Goal: Task Accomplishment & Management: Manage account settings

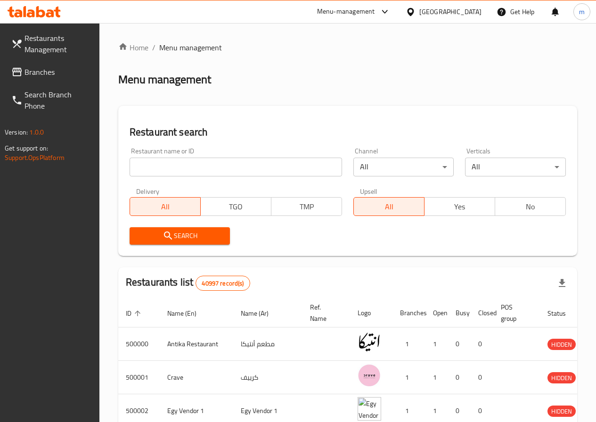
click at [56, 65] on link "Branches" at bounding box center [52, 72] width 96 height 23
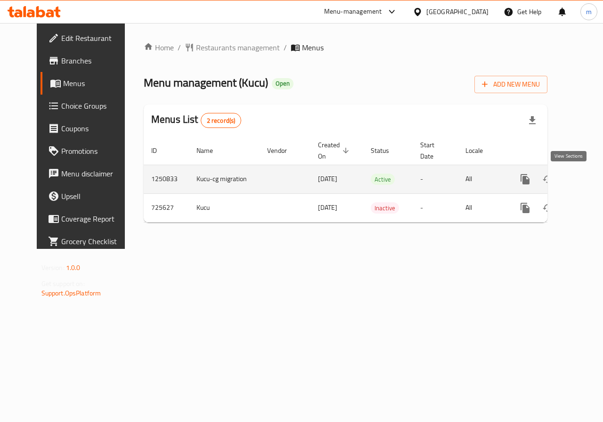
click at [587, 182] on icon "enhanced table" at bounding box center [592, 179] width 11 height 11
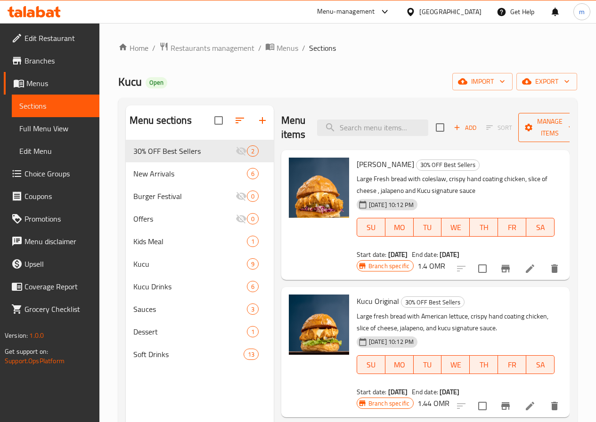
click at [553, 124] on span "Manage items" at bounding box center [549, 128] width 48 height 24
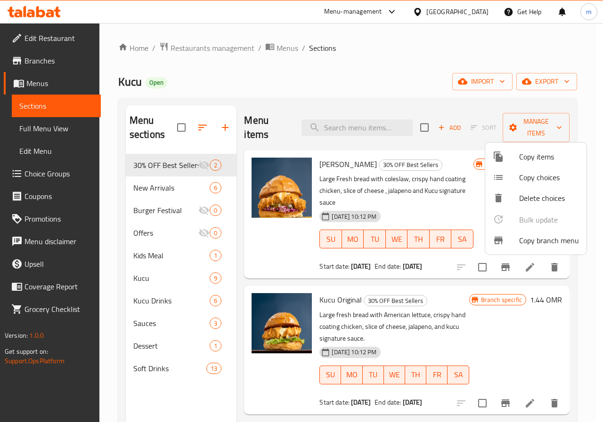
click at [544, 240] on span "Copy branch menu" at bounding box center [549, 240] width 60 height 11
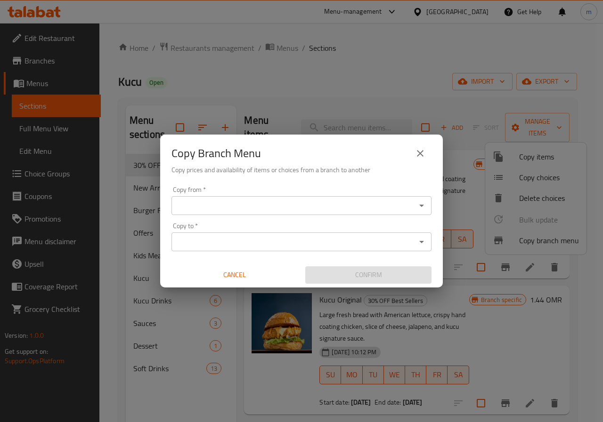
click at [425, 153] on icon "close" at bounding box center [419, 153] width 11 height 11
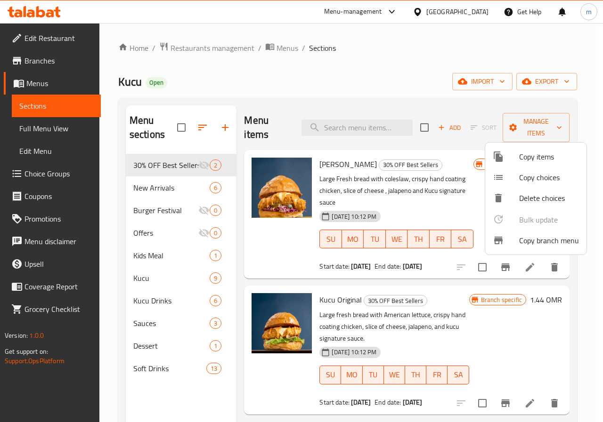
click at [43, 85] on div at bounding box center [301, 211] width 603 height 422
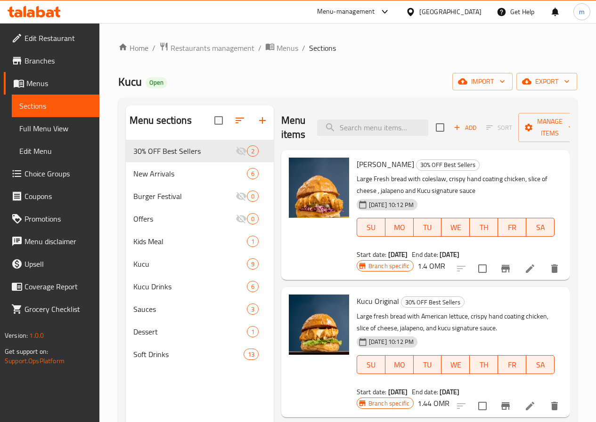
click at [43, 83] on span "Menus" at bounding box center [58, 83] width 65 height 11
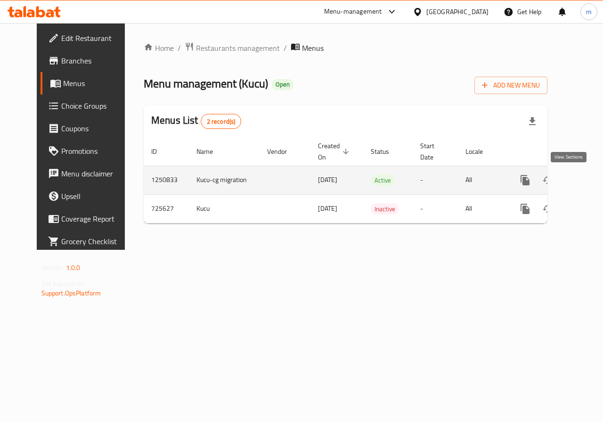
click at [587, 182] on icon "enhanced table" at bounding box center [592, 180] width 11 height 11
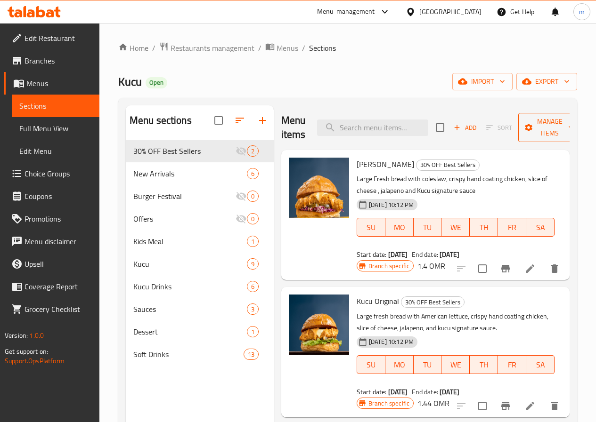
click at [546, 128] on span "Manage items" at bounding box center [549, 128] width 48 height 24
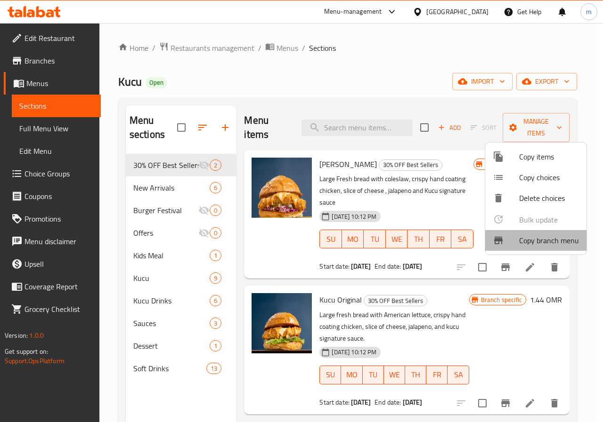
click at [541, 238] on span "Copy branch menu" at bounding box center [549, 240] width 60 height 11
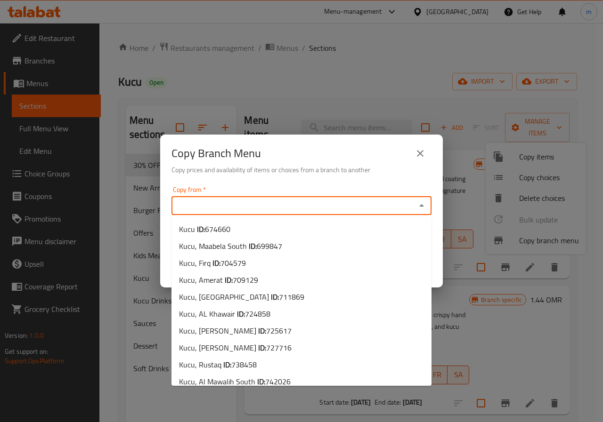
click at [306, 204] on input "Copy from   *" at bounding box center [293, 205] width 239 height 13
paste input "674660"
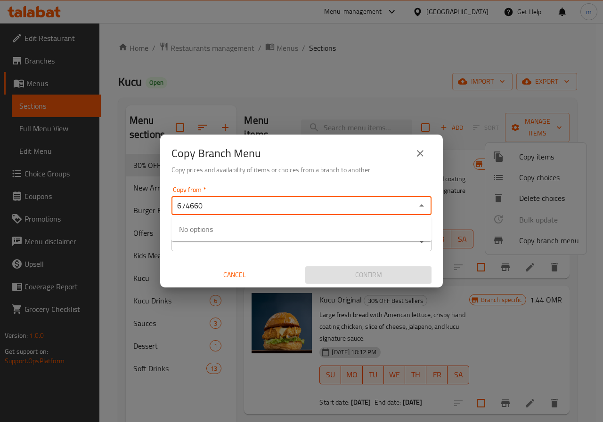
type input "674660"
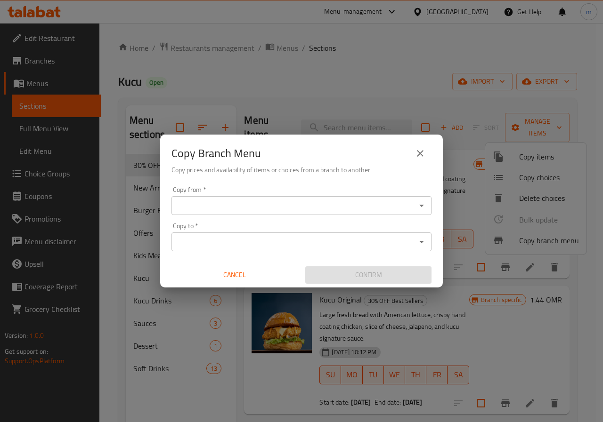
click at [360, 240] on input "Copy to   *" at bounding box center [293, 241] width 239 height 13
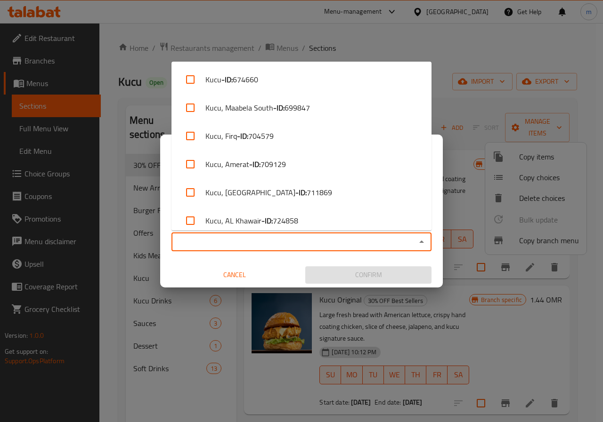
paste input "776545"
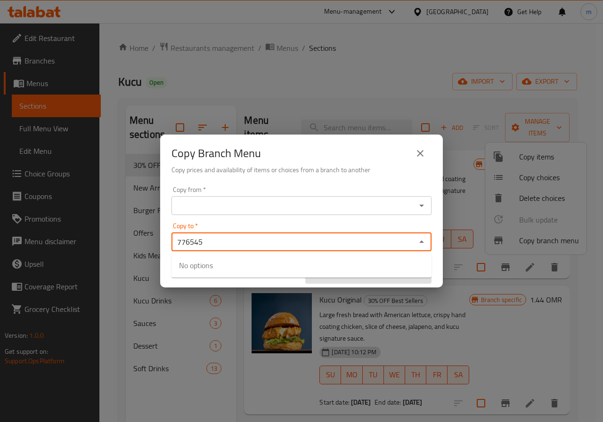
type input "776545"
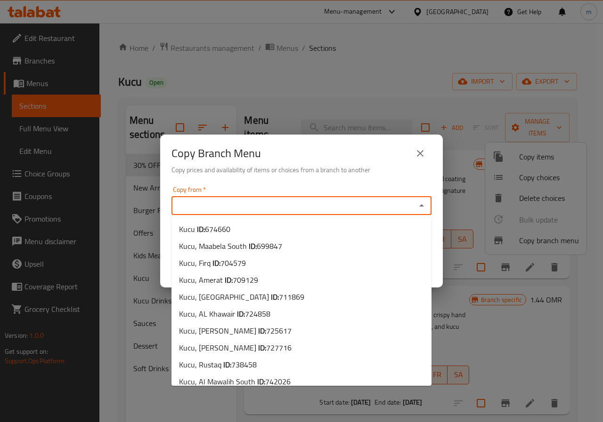
click at [382, 204] on input "Copy from   *" at bounding box center [293, 205] width 239 height 13
click at [324, 209] on input "Copy from   *" at bounding box center [293, 205] width 239 height 13
paste input "674660"
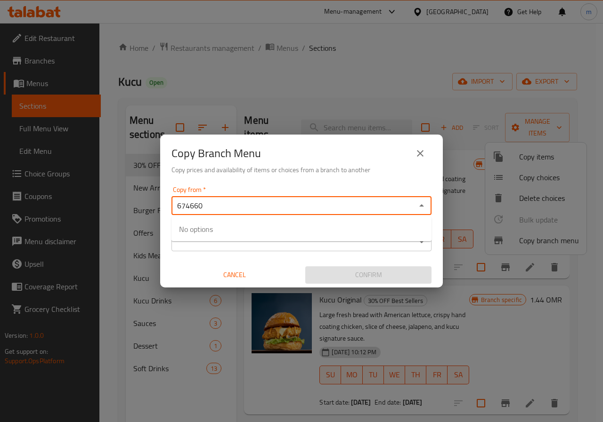
click at [413, 205] on div "674660 Copy from *" at bounding box center [301, 205] width 260 height 19
click at [425, 205] on icon "Close" at bounding box center [421, 205] width 11 height 11
type input "674660"
click at [383, 243] on input "Copy to   *" at bounding box center [293, 241] width 239 height 13
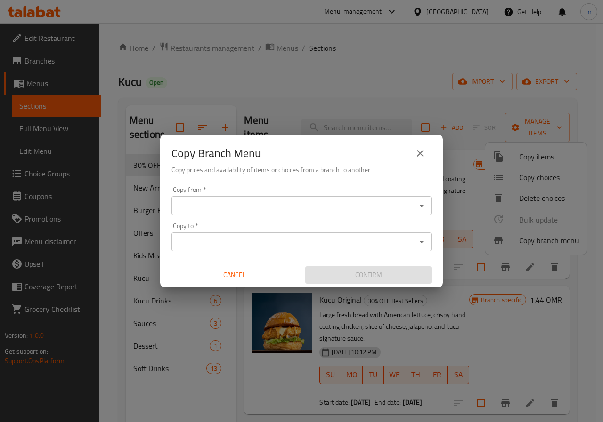
click at [398, 201] on input "Copy from   *" at bounding box center [293, 205] width 239 height 13
click at [356, 203] on input "Copy from   *" at bounding box center [293, 205] width 239 height 13
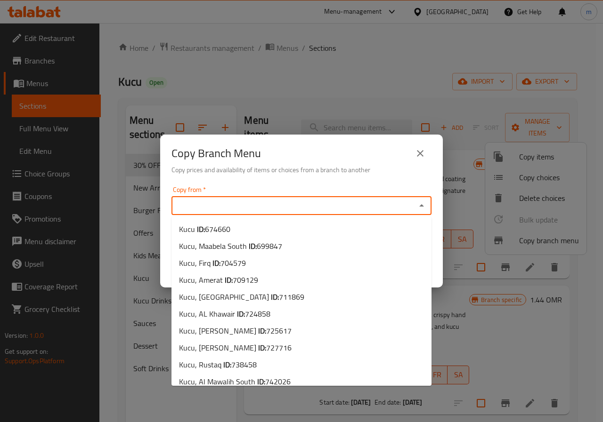
paste input "674660"
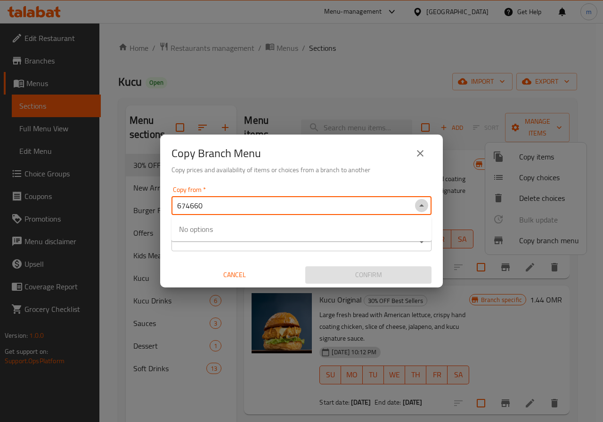
click at [421, 205] on icon "Close" at bounding box center [421, 205] width 5 height 2
type input "674660"
click at [345, 235] on input "Copy to   *" at bounding box center [293, 241] width 239 height 13
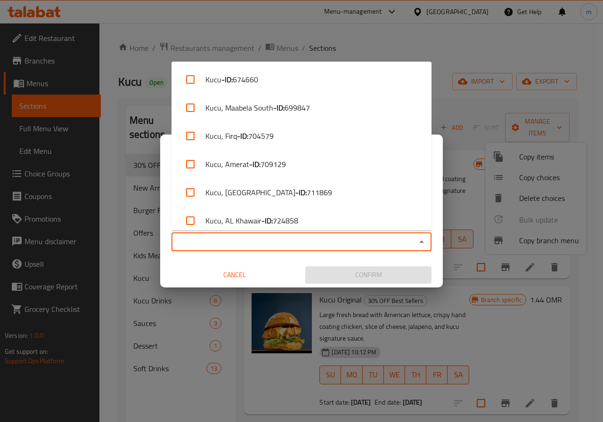
click at [343, 239] on input "Copy to   *" at bounding box center [293, 241] width 239 height 13
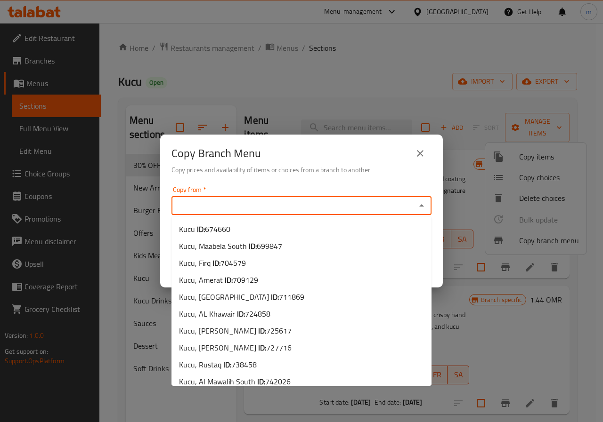
click at [357, 207] on input "Copy from   *" at bounding box center [293, 205] width 239 height 13
click at [242, 264] on span "704579" at bounding box center [232, 263] width 25 height 14
type input "Kucu, Firq"
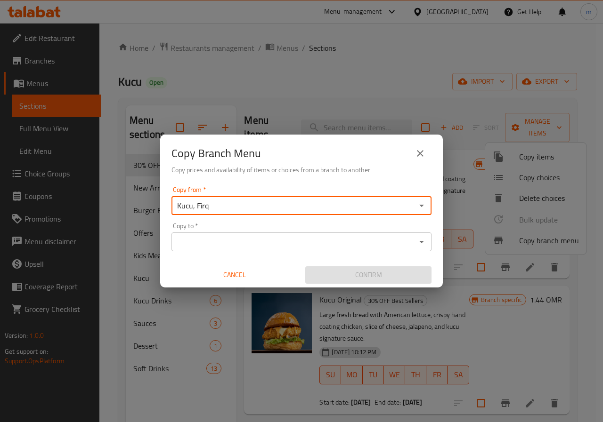
click at [314, 239] on input "Copy to   *" at bounding box center [293, 241] width 239 height 13
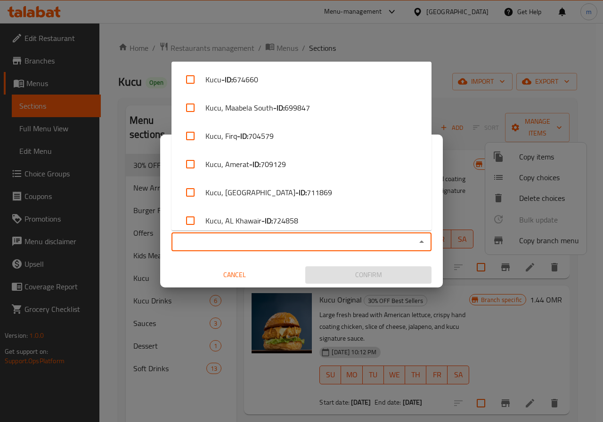
click at [314, 241] on input "Copy to   *" at bounding box center [293, 241] width 239 height 13
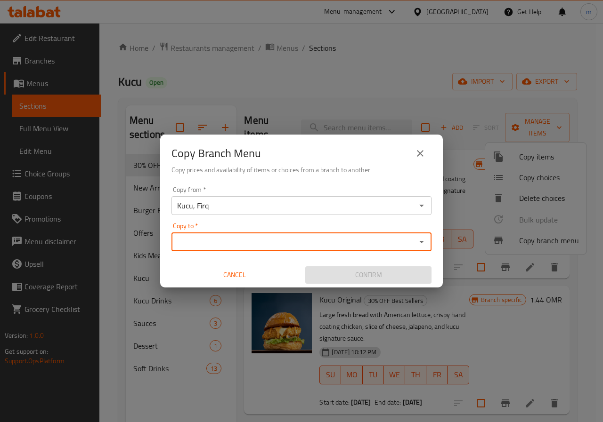
click at [346, 204] on input "Kucu, Firq" at bounding box center [293, 205] width 239 height 13
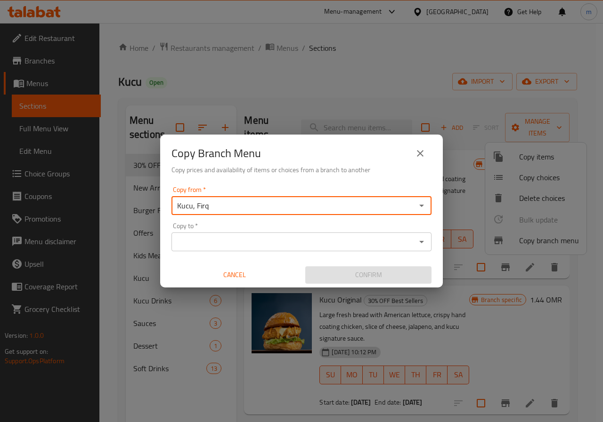
click at [346, 204] on input "Kucu, Firq" at bounding box center [293, 205] width 239 height 13
type input "Kucu, Firq"
click at [425, 184] on div "Copy from   * Kucu, Firq Copy from * Copy to   * Copy to * Cancel Confirm" at bounding box center [301, 235] width 282 height 105
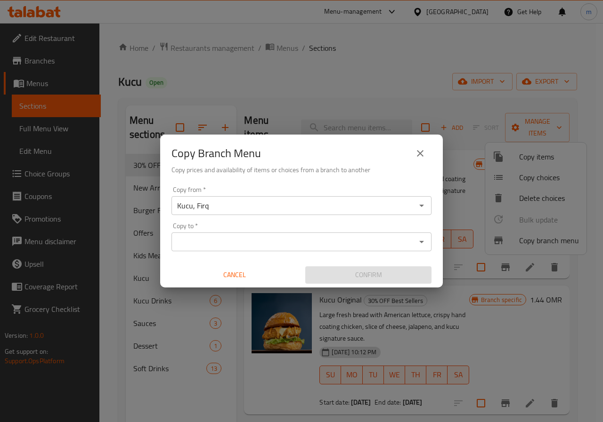
click at [417, 155] on icon "close" at bounding box center [419, 153] width 11 height 11
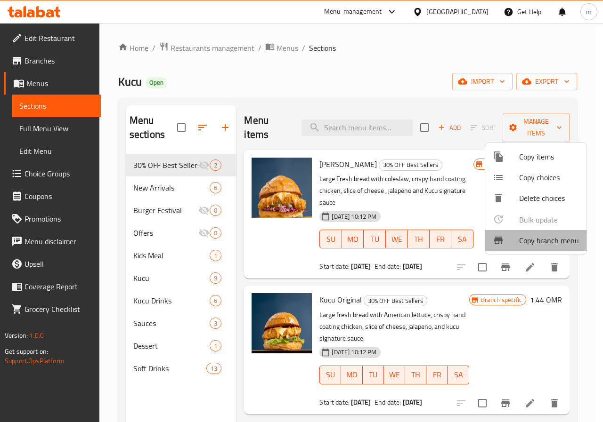
click at [544, 248] on li "Copy branch menu" at bounding box center [535, 240] width 101 height 21
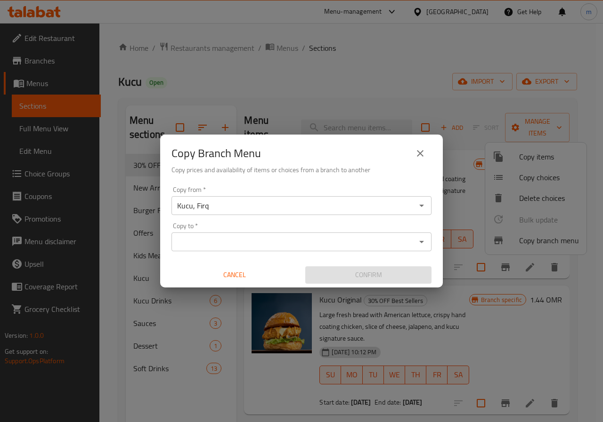
click at [384, 206] on input "Kucu, Firq" at bounding box center [293, 205] width 239 height 13
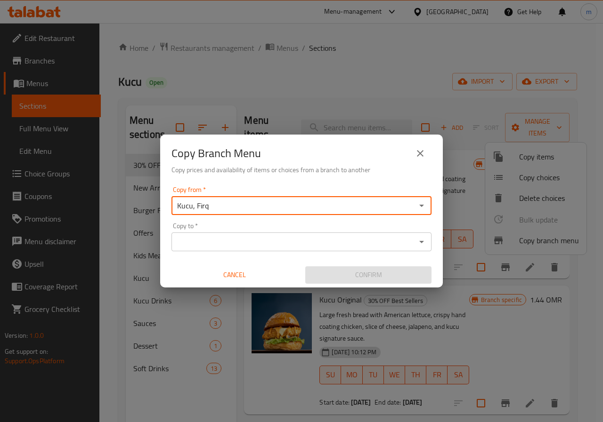
click at [384, 206] on input "Kucu, Firq" at bounding box center [293, 205] width 239 height 13
click at [419, 205] on icon "Open" at bounding box center [421, 205] width 11 height 11
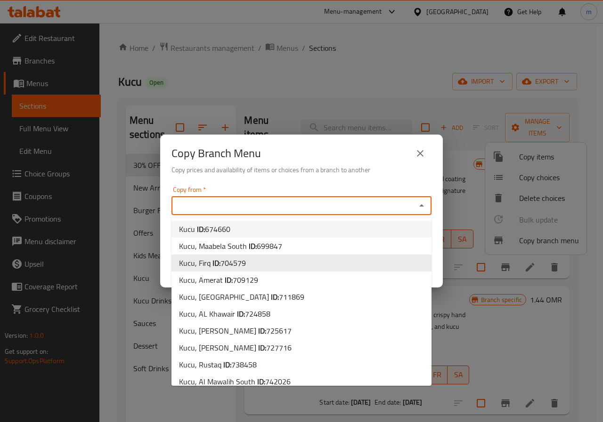
click at [280, 229] on li "Kucu ID: 674660" at bounding box center [301, 229] width 260 height 17
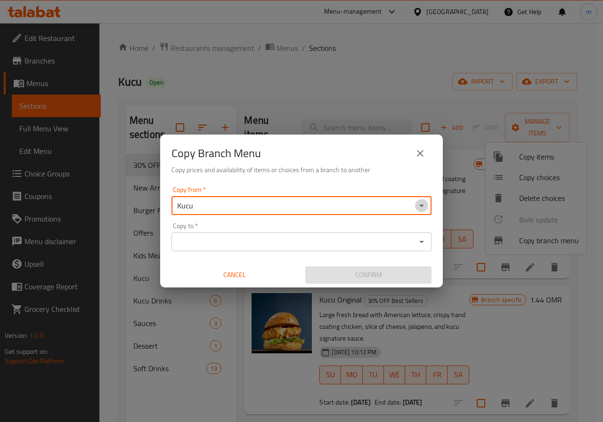
click at [425, 205] on icon "Open" at bounding box center [421, 205] width 11 height 11
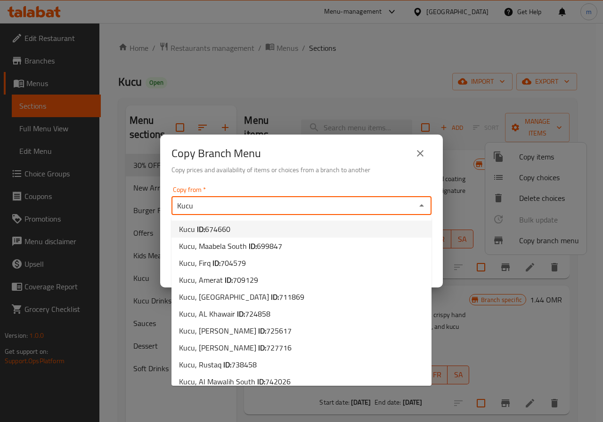
click at [324, 226] on li "Kucu ID: 674660" at bounding box center [301, 229] width 260 height 17
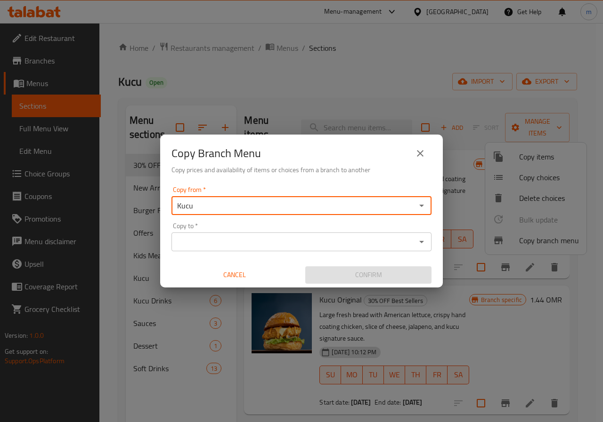
type input "Kucu"
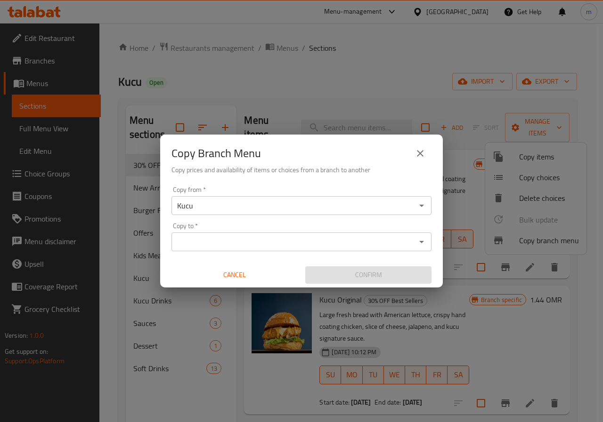
click at [424, 242] on icon "Open" at bounding box center [421, 241] width 11 height 11
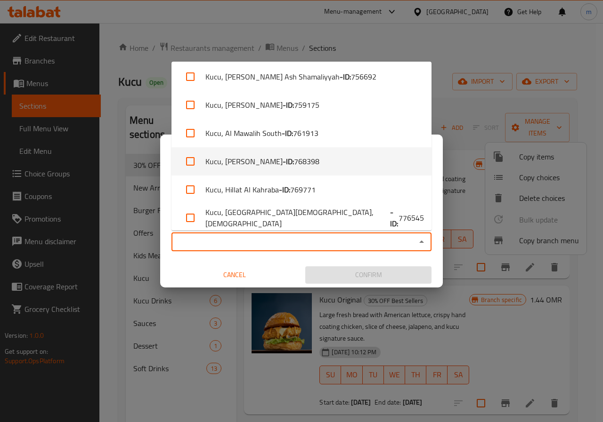
scroll to position [347, 0]
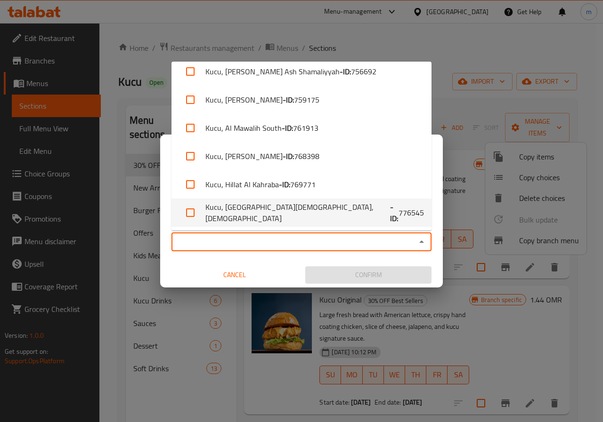
click at [398, 215] on span "776545" at bounding box center [410, 212] width 25 height 11
checkbox input "true"
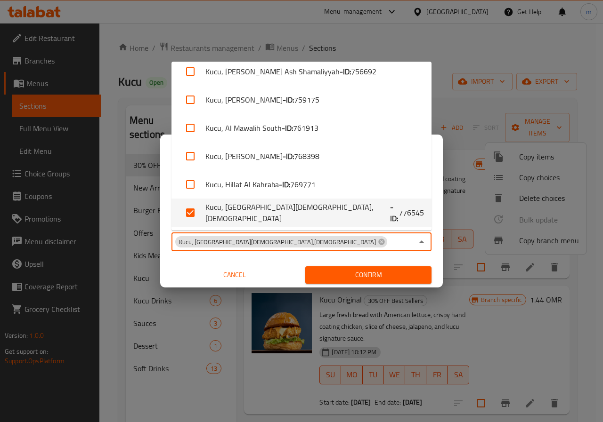
click at [402, 267] on button "Confirm" at bounding box center [368, 274] width 126 height 17
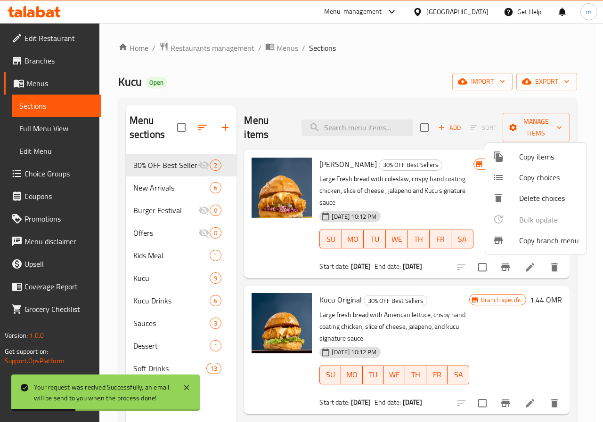
click at [467, 40] on div at bounding box center [301, 211] width 603 height 422
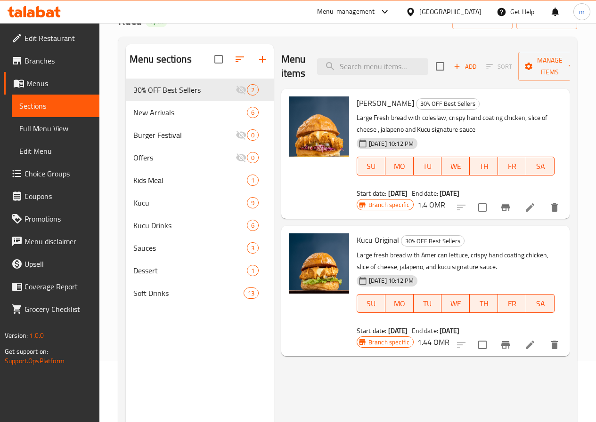
scroll to position [0, 0]
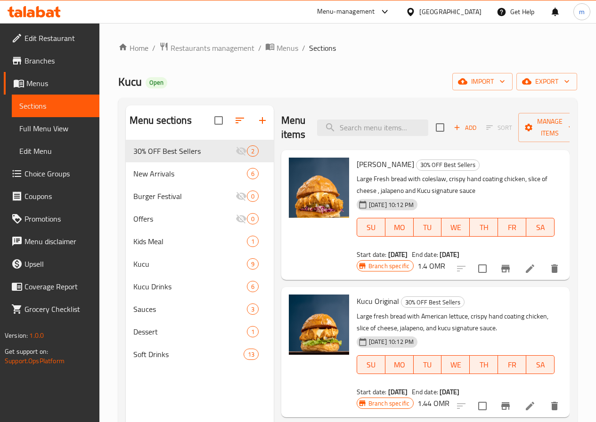
click at [55, 60] on span "Branches" at bounding box center [57, 60] width 67 height 11
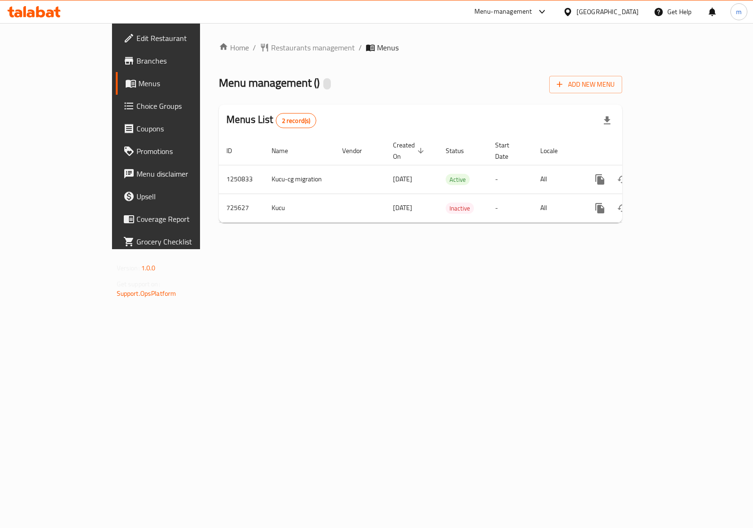
click at [137, 59] on span "Branches" at bounding box center [184, 60] width 94 height 11
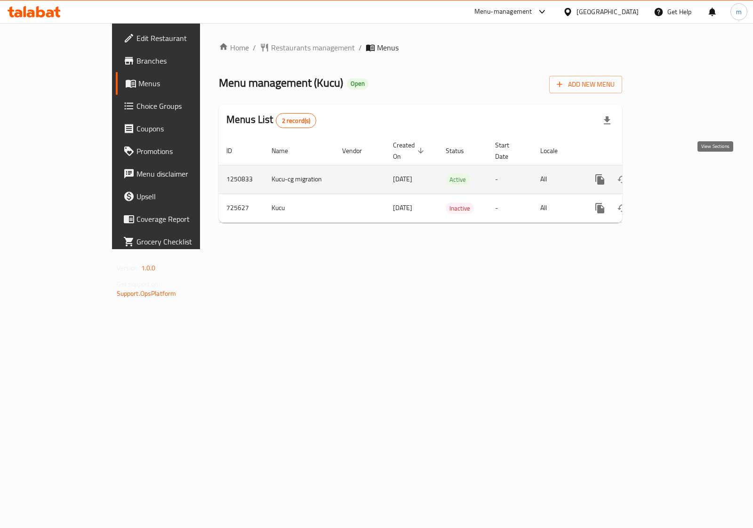
click at [674, 174] on icon "enhanced table" at bounding box center [667, 179] width 11 height 11
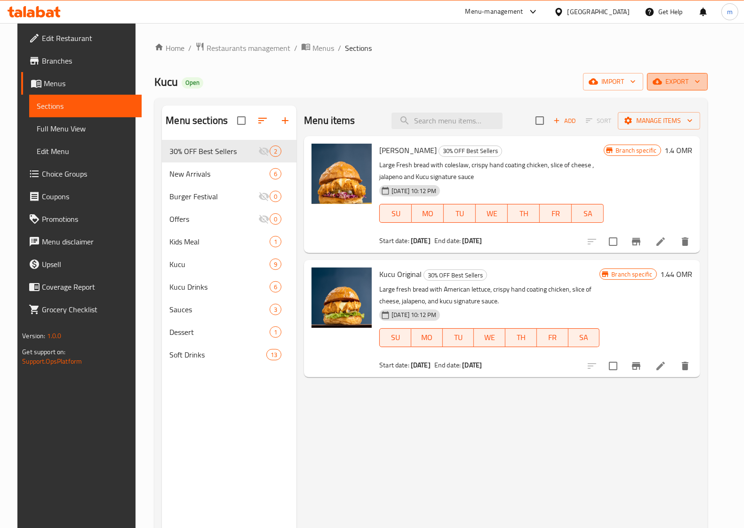
click at [686, 85] on span "export" at bounding box center [678, 82] width 46 height 12
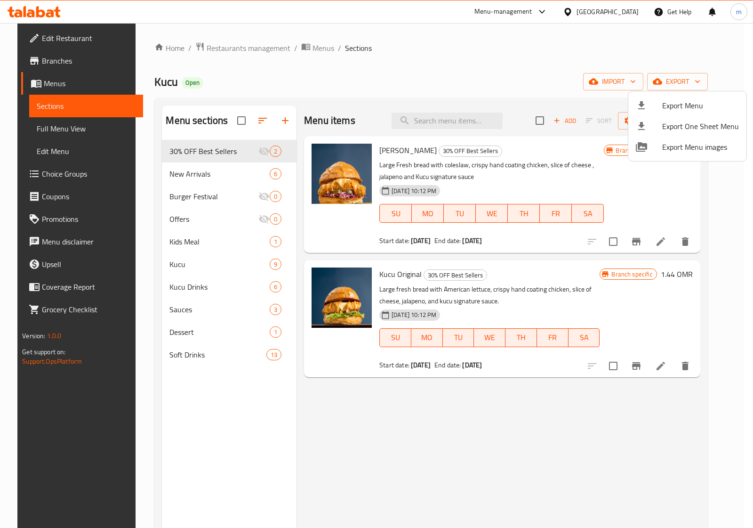
click at [542, 77] on div at bounding box center [376, 264] width 753 height 528
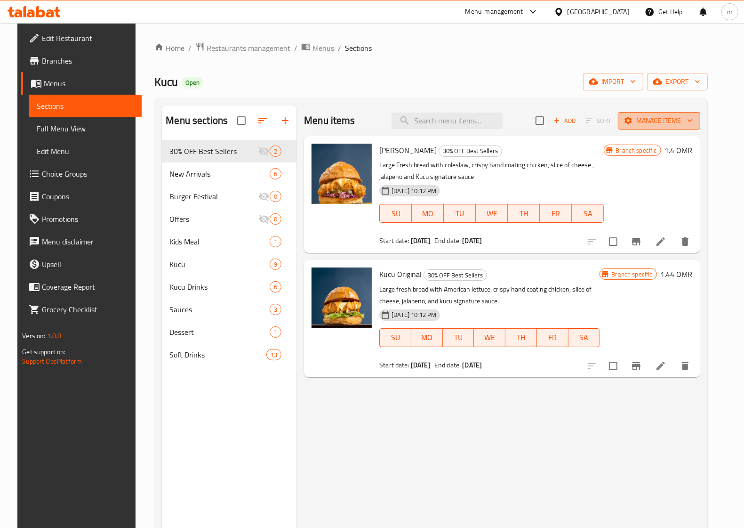
click at [662, 126] on span "Manage items" at bounding box center [659, 121] width 67 height 12
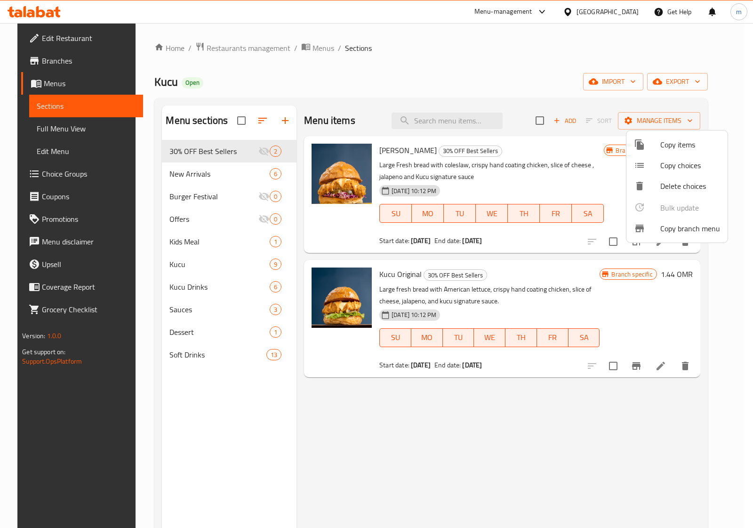
click at [707, 223] on span "Copy branch menu" at bounding box center [690, 228] width 60 height 11
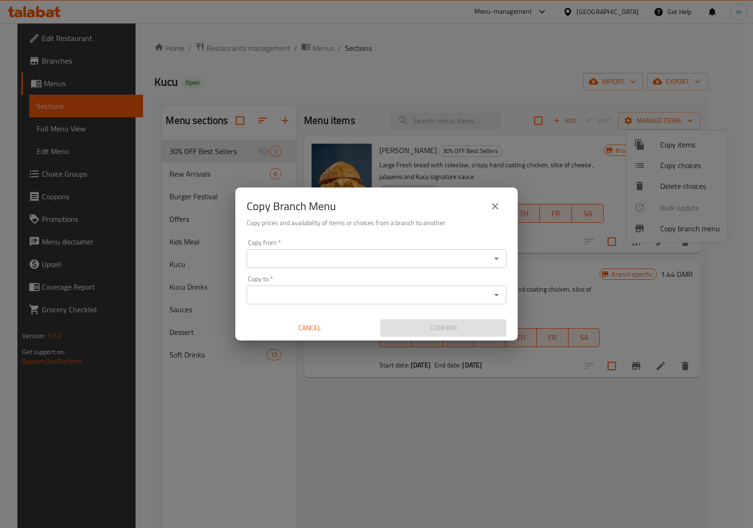
click at [432, 255] on input "Copy from   *" at bounding box center [369, 258] width 239 height 13
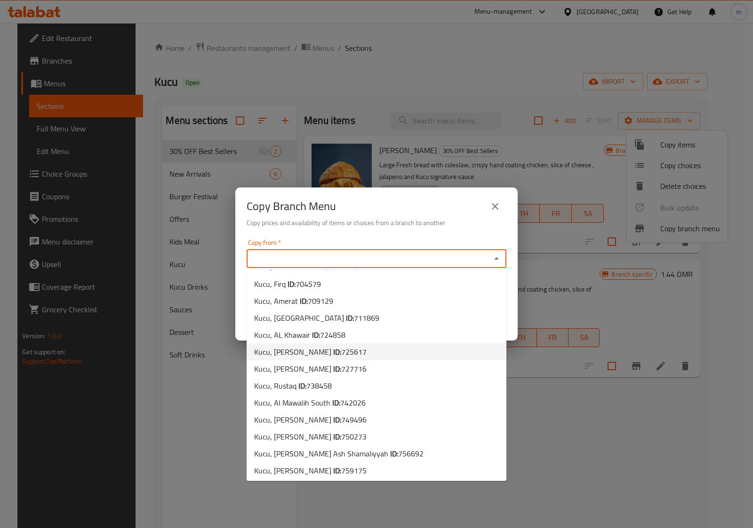
scroll to position [101, 0]
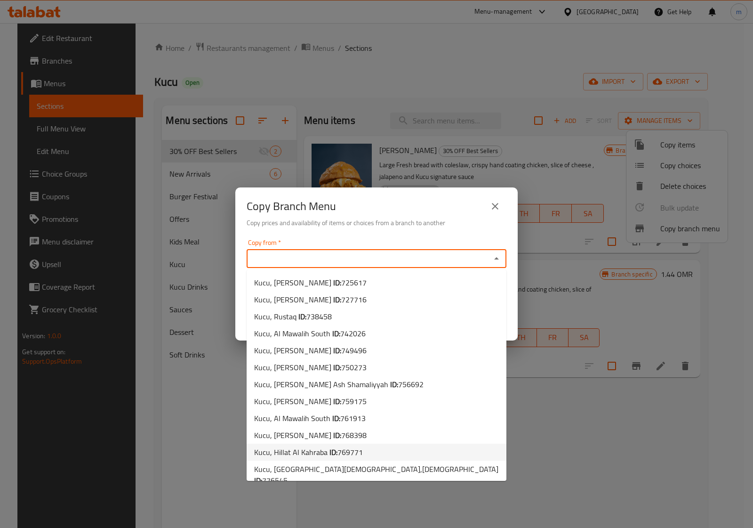
click at [340, 451] on span "769771" at bounding box center [350, 452] width 25 height 14
type input "Kucu, Hillat Al Kahraba"
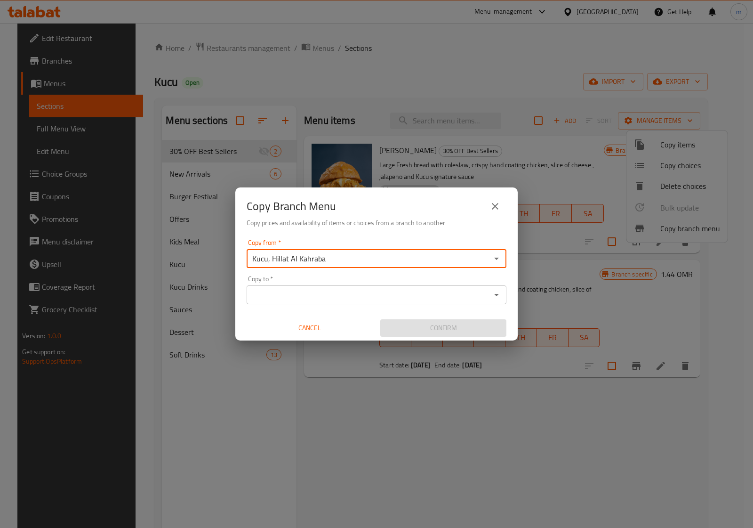
click at [373, 293] on input "Copy to   *" at bounding box center [369, 294] width 239 height 13
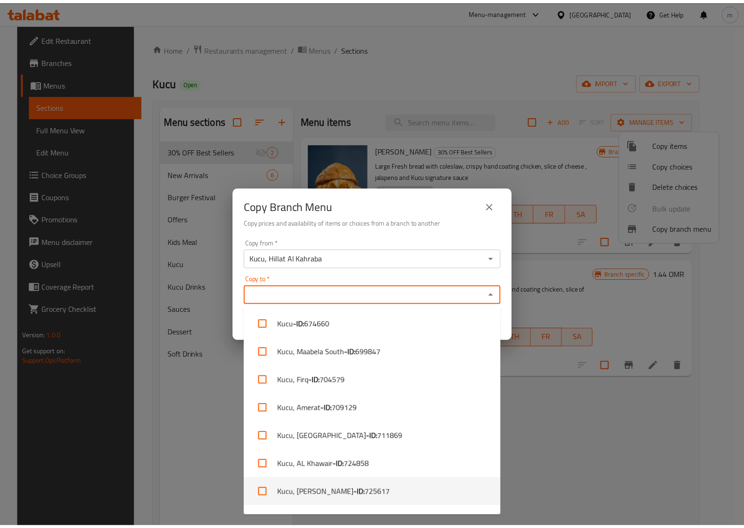
scroll to position [304, 0]
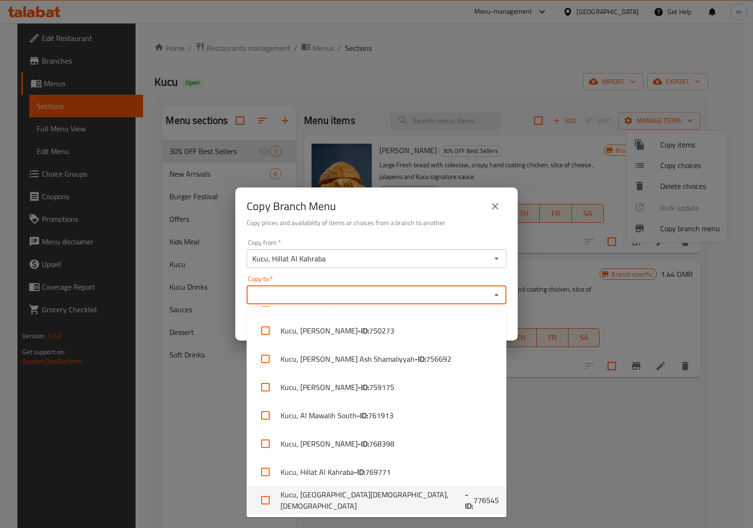
click at [352, 500] on li "Kucu, City Centre Qurum,Qurm - ID: 776545" at bounding box center [377, 500] width 260 height 28
checkbox input "true"
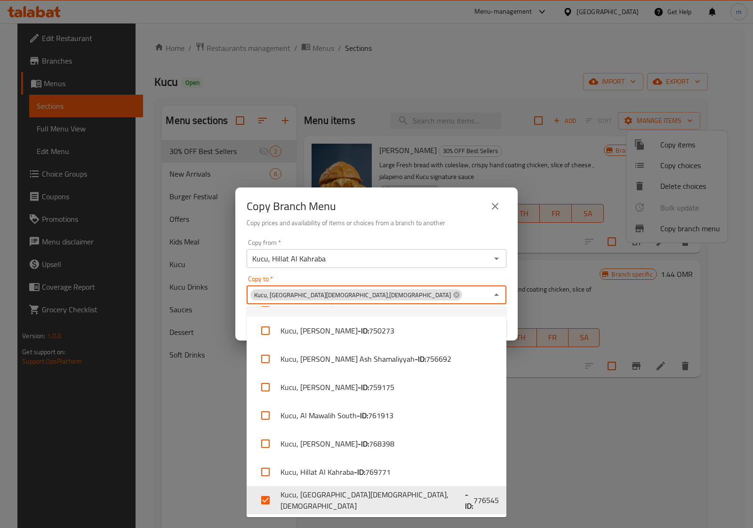
click at [453, 277] on div "Copy to   * Kucu, City Centre Qurum,Qurm Copy to *" at bounding box center [377, 289] width 260 height 29
click at [346, 270] on div "Copy from   * Kucu, Hillat Al Kahraba Copy from * Copy to   * Kucu, City Centre…" at bounding box center [376, 287] width 282 height 105
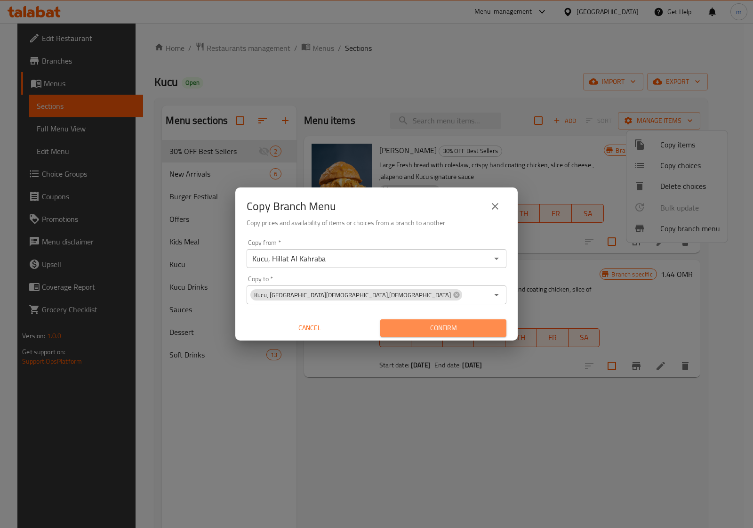
click at [469, 324] on span "Confirm" at bounding box center [443, 328] width 111 height 12
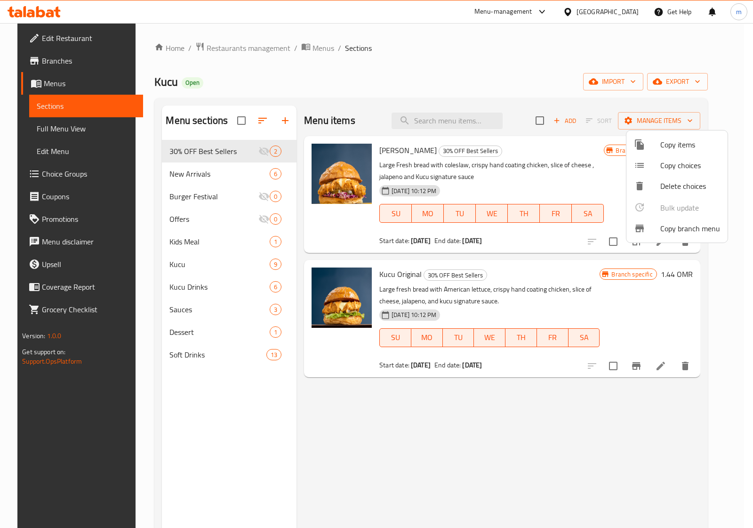
click at [51, 58] on div at bounding box center [376, 264] width 753 height 528
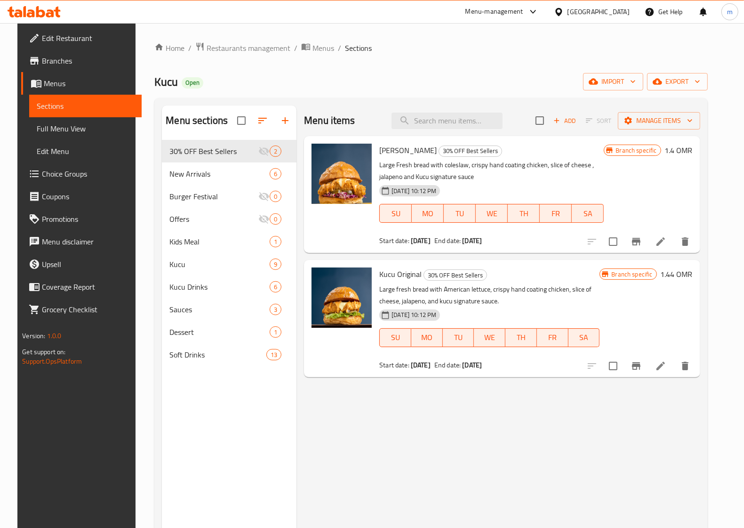
click at [46, 61] on span "Branches" at bounding box center [88, 60] width 92 height 11
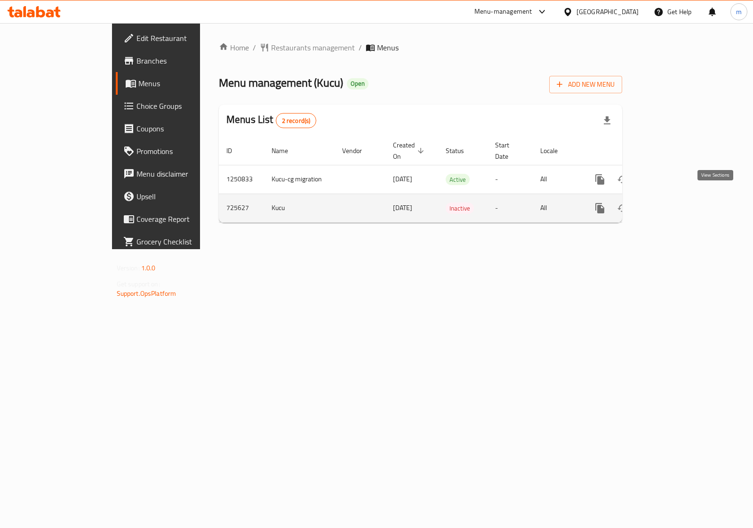
click at [672, 204] on icon "enhanced table" at bounding box center [668, 208] width 8 height 8
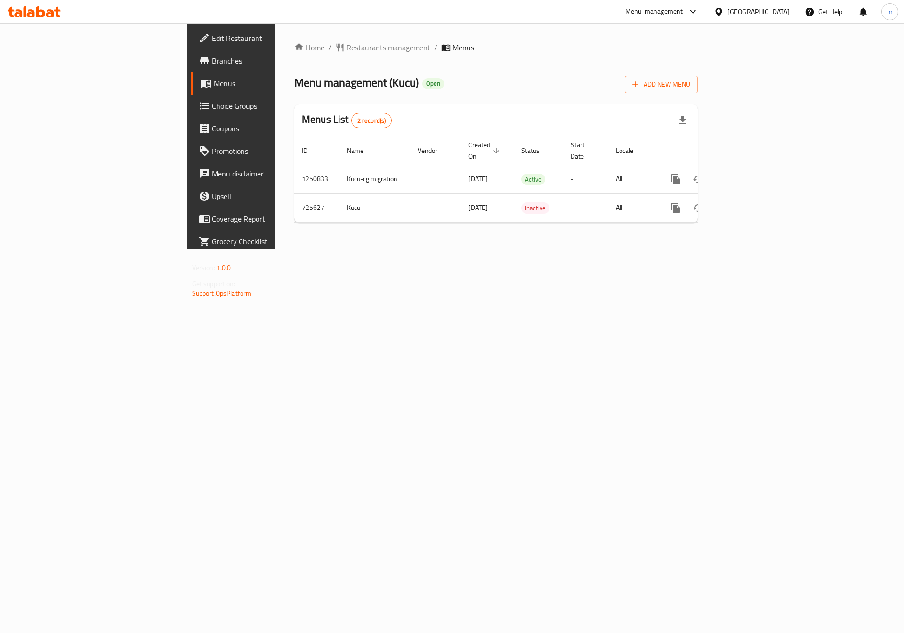
click at [212, 63] on span "Branches" at bounding box center [271, 60] width 119 height 11
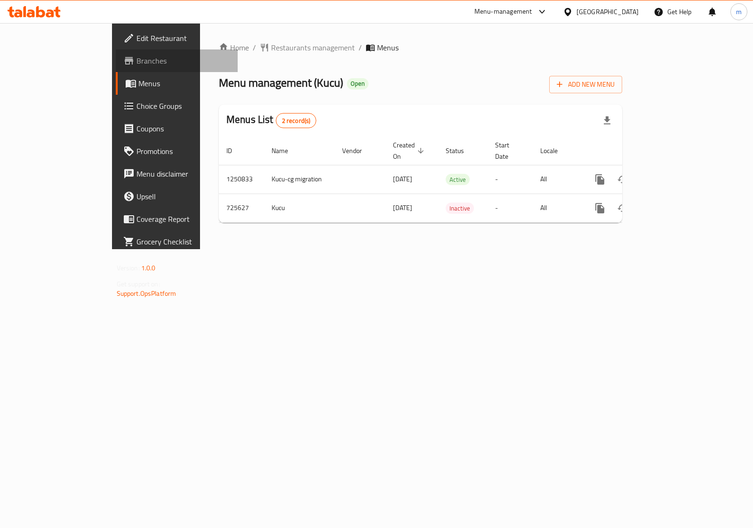
click at [137, 59] on span "Branches" at bounding box center [184, 60] width 94 height 11
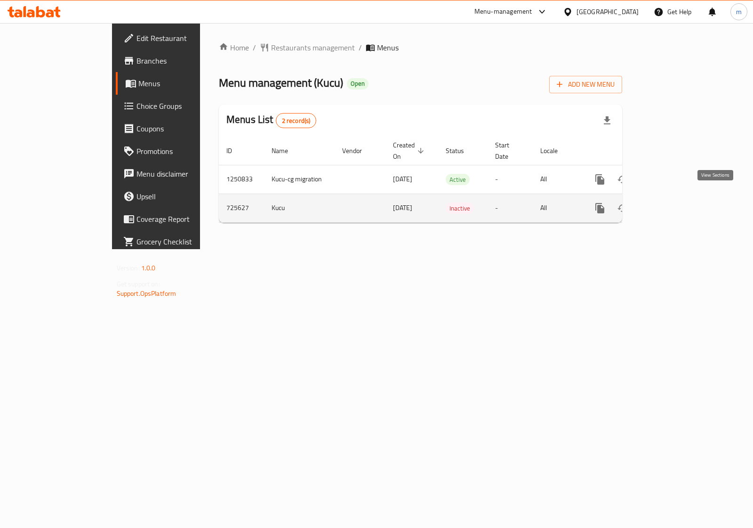
click at [679, 199] on link "enhanced table" at bounding box center [668, 208] width 23 height 23
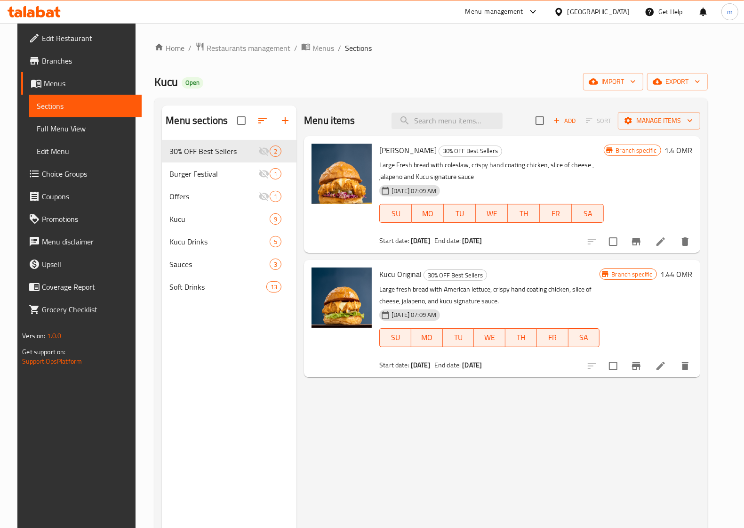
click at [58, 127] on span "Full Menu View" at bounding box center [85, 128] width 97 height 11
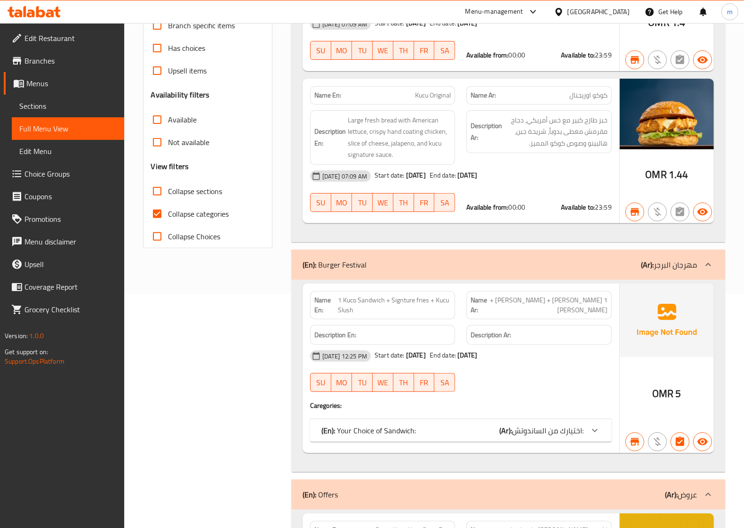
scroll to position [235, 0]
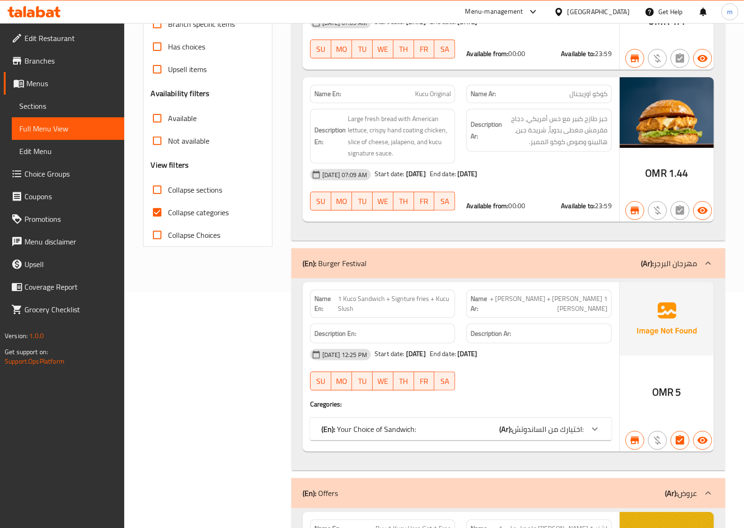
click at [158, 208] on input "Collapse categories" at bounding box center [157, 212] width 23 height 23
checkbox input "false"
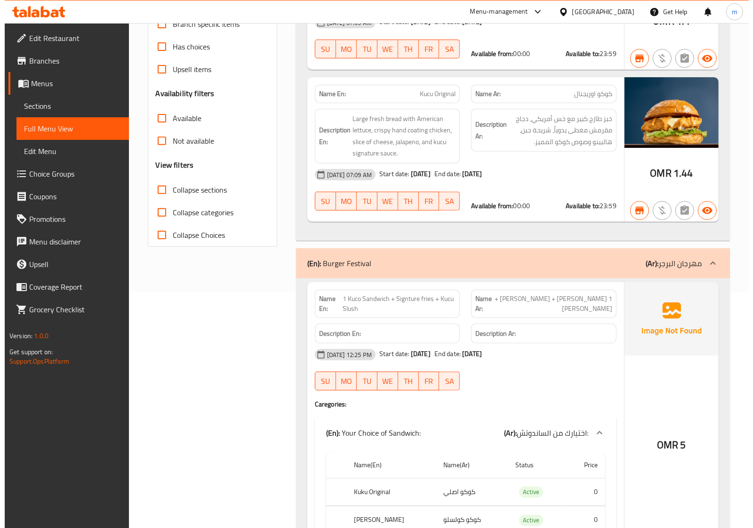
scroll to position [0, 0]
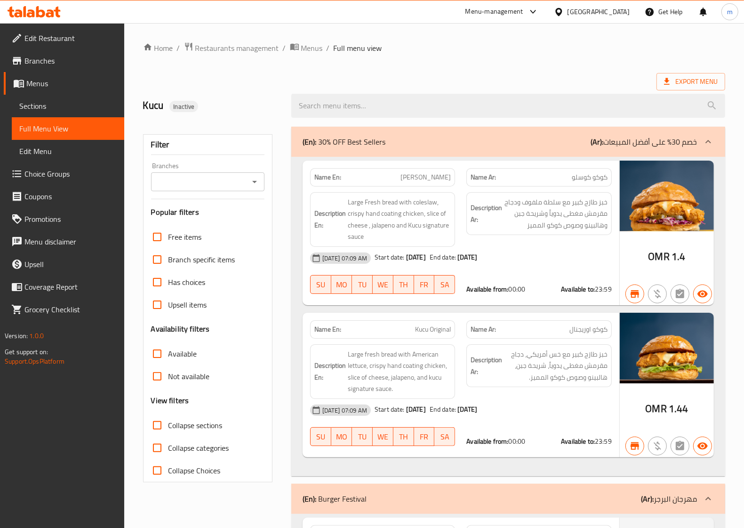
click at [509, 75] on div "Export Menu" at bounding box center [434, 81] width 582 height 17
click at [45, 82] on span "Menus" at bounding box center [71, 83] width 90 height 11
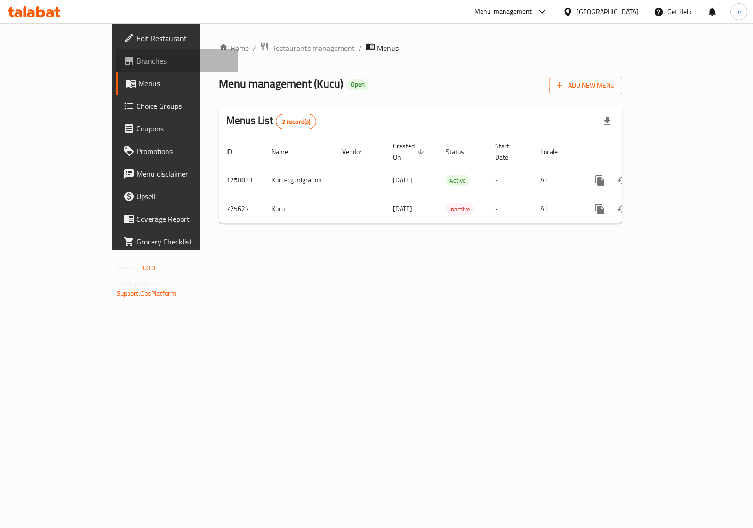
click at [137, 64] on span "Branches" at bounding box center [184, 60] width 94 height 11
click at [138, 82] on span "Menus" at bounding box center [184, 83] width 92 height 11
click at [137, 55] on span "Branches" at bounding box center [184, 60] width 94 height 11
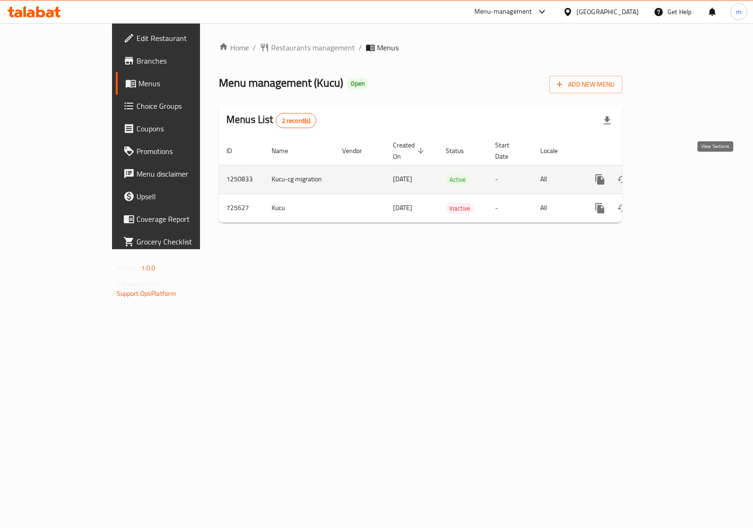
click at [672, 175] on icon "enhanced table" at bounding box center [668, 179] width 8 height 8
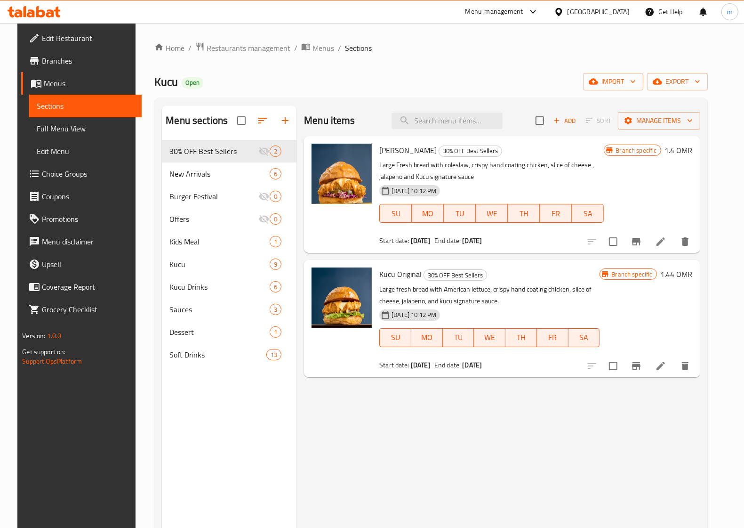
click at [73, 126] on span "Full Menu View" at bounding box center [85, 128] width 97 height 11
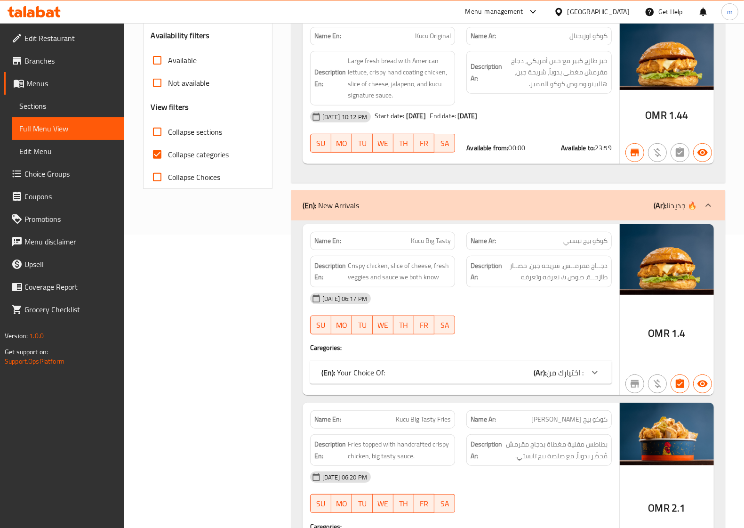
scroll to position [294, 0]
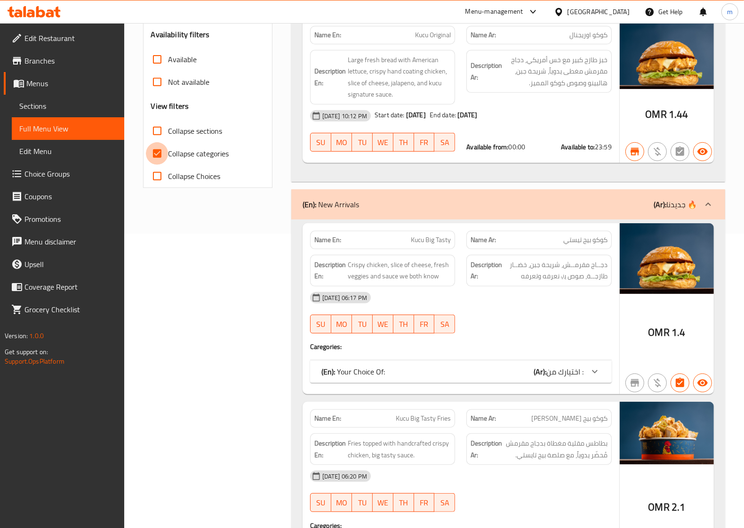
click at [152, 153] on input "Collapse categories" at bounding box center [157, 153] width 23 height 23
checkbox input "false"
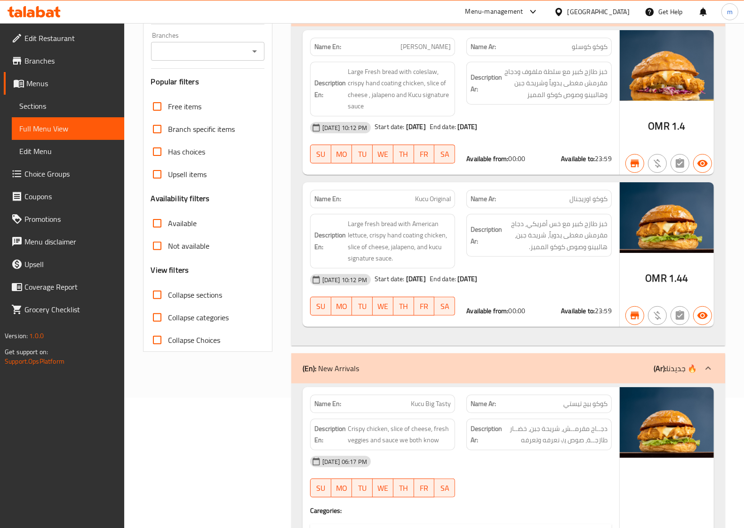
scroll to position [0, 0]
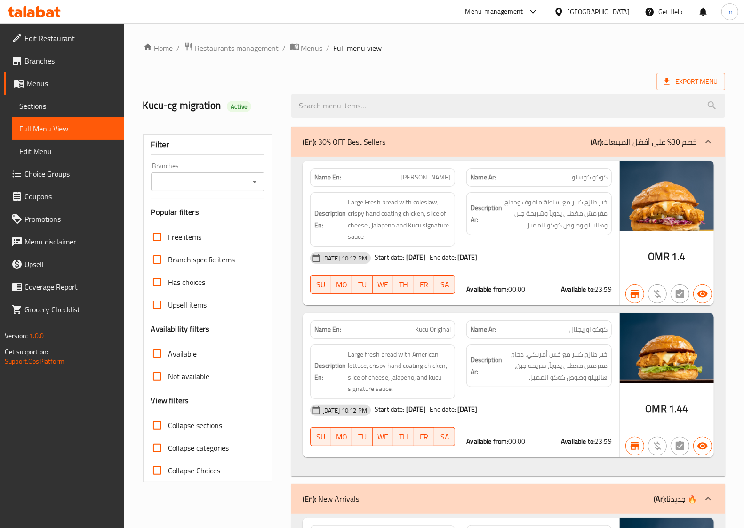
click at [447, 78] on div "Export Menu" at bounding box center [434, 81] width 582 height 17
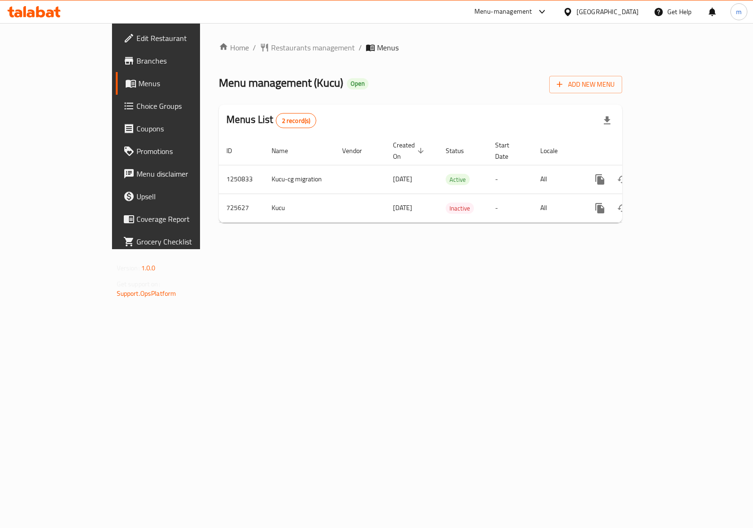
click at [137, 64] on span "Branches" at bounding box center [184, 60] width 94 height 11
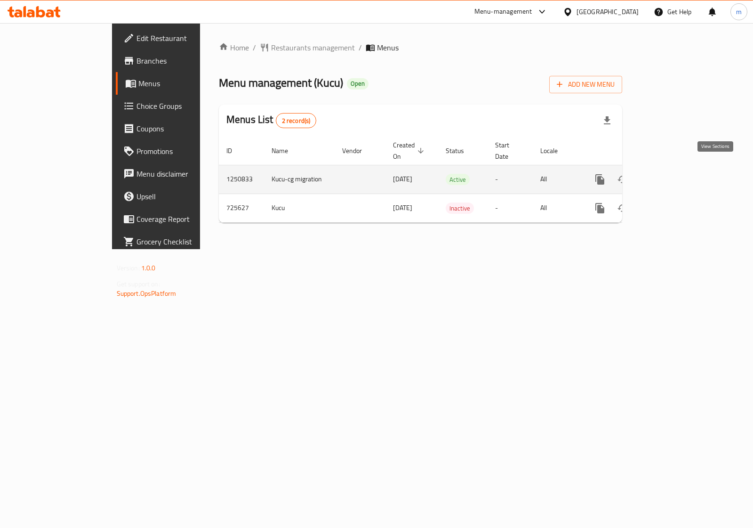
click at [672, 175] on icon "enhanced table" at bounding box center [668, 179] width 8 height 8
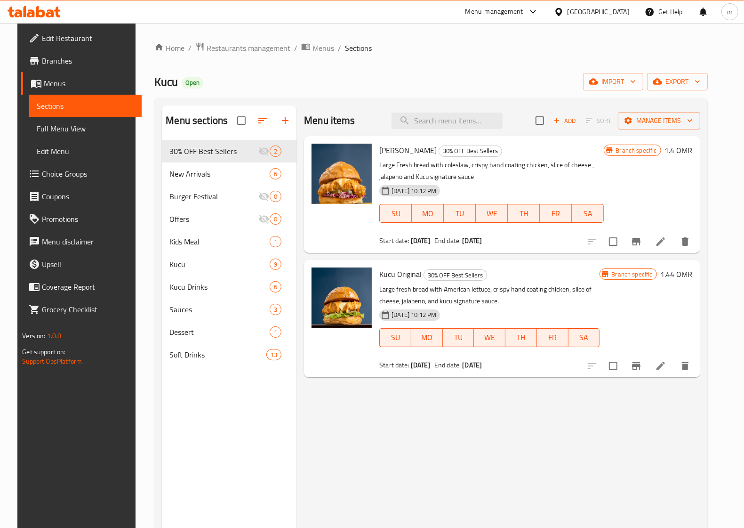
click at [77, 131] on span "Full Menu View" at bounding box center [85, 128] width 97 height 11
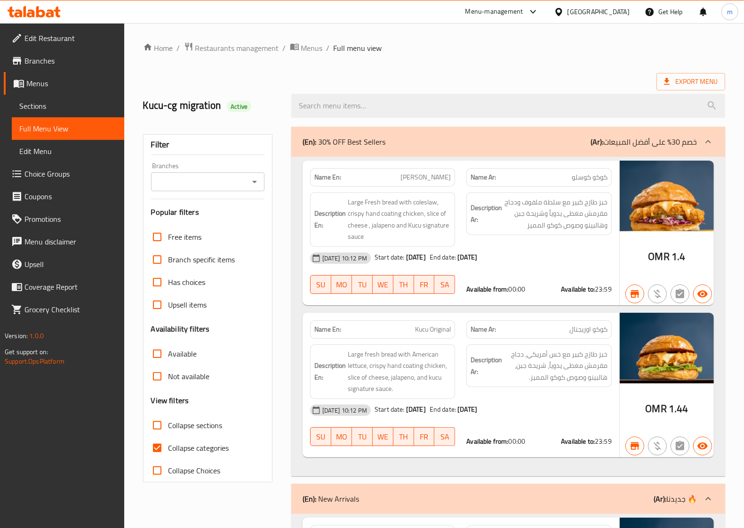
click at [340, 73] on div "Export Menu" at bounding box center [434, 81] width 582 height 17
click at [213, 443] on span "Collapse categories" at bounding box center [199, 447] width 61 height 11
click at [169, 443] on input "Collapse categories" at bounding box center [157, 447] width 23 height 23
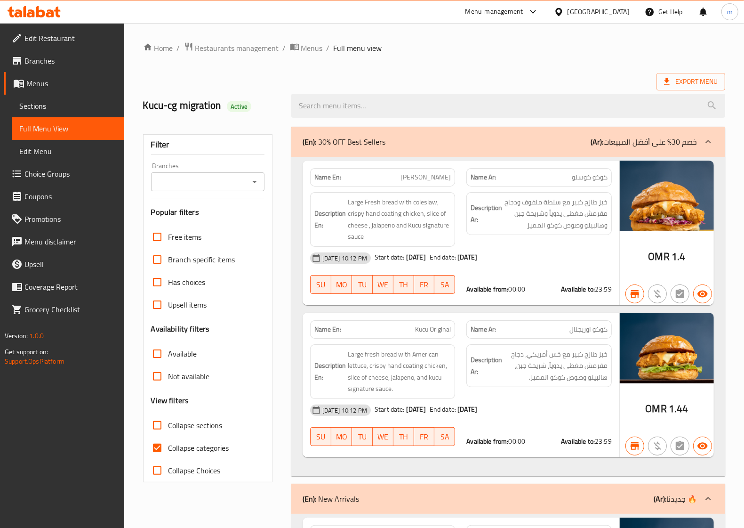
checkbox input "false"
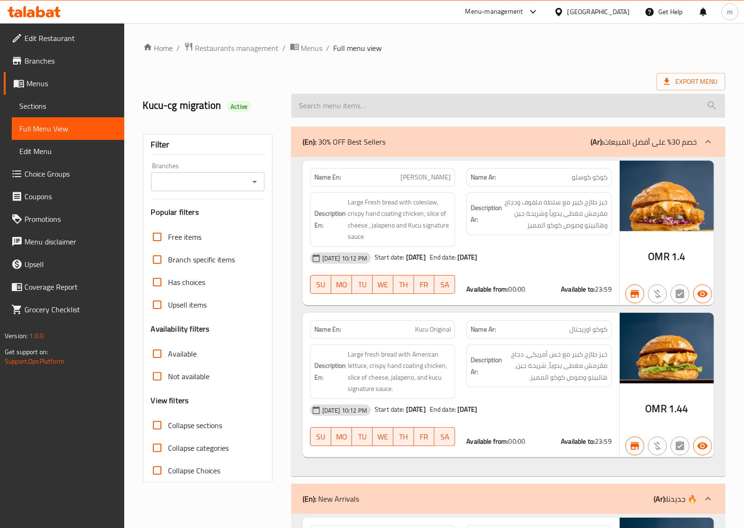
click at [370, 97] on input "search" at bounding box center [508, 106] width 434 height 24
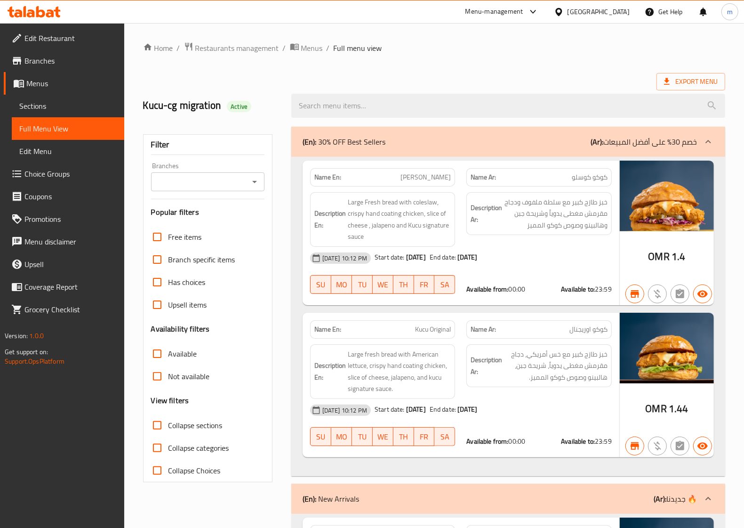
click at [365, 73] on div "Export Menu" at bounding box center [434, 81] width 582 height 17
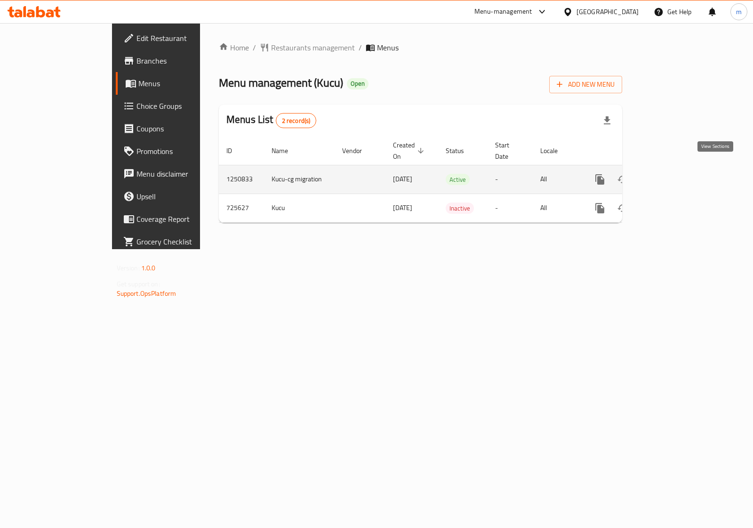
click at [674, 174] on icon "enhanced table" at bounding box center [667, 179] width 11 height 11
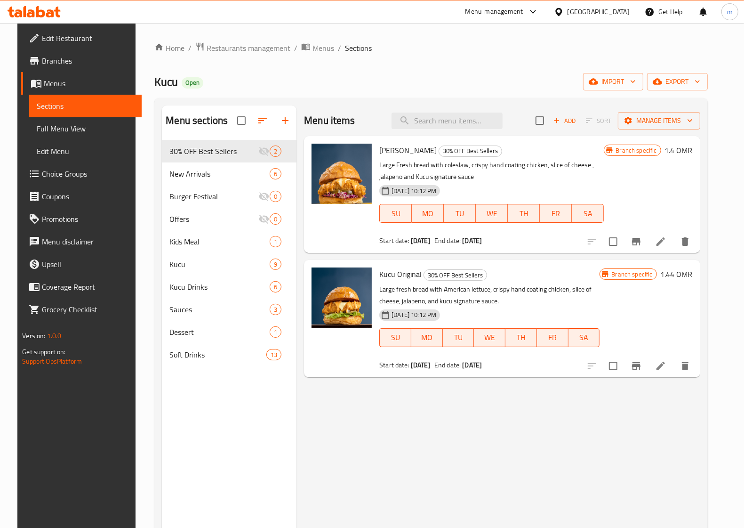
click at [394, 48] on ol "Home / Restaurants management / Menus / Sections" at bounding box center [430, 48] width 553 height 12
click at [48, 129] on span "Full Menu View" at bounding box center [85, 128] width 97 height 11
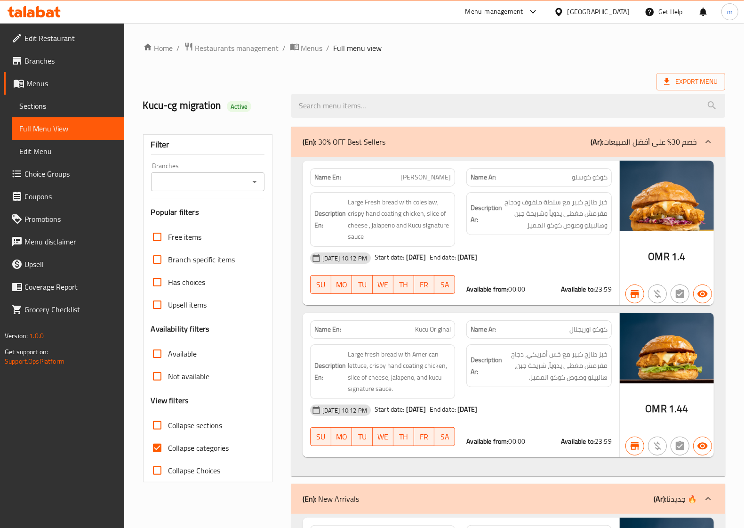
click at [214, 443] on span "Collapse categories" at bounding box center [199, 447] width 61 height 11
click at [169, 443] on input "Collapse categories" at bounding box center [157, 447] width 23 height 23
checkbox input "false"
click at [535, 48] on ol "Home / Restaurants management / Menus / Full menu view" at bounding box center [434, 48] width 582 height 12
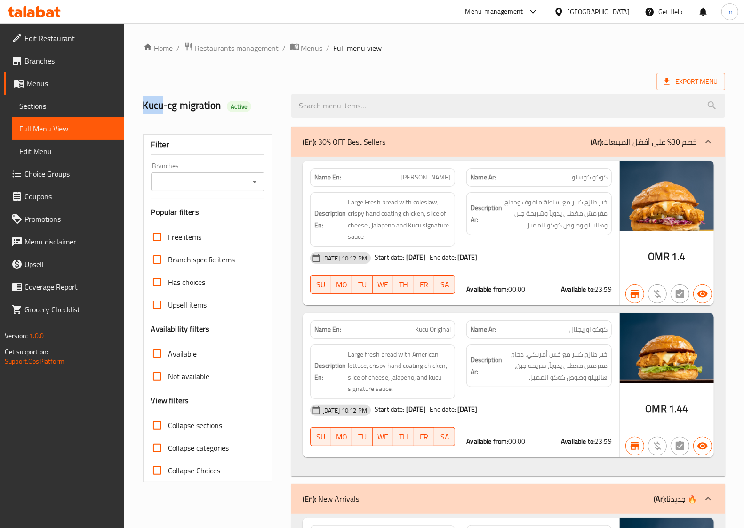
click at [55, 104] on span "Sections" at bounding box center [67, 105] width 97 height 11
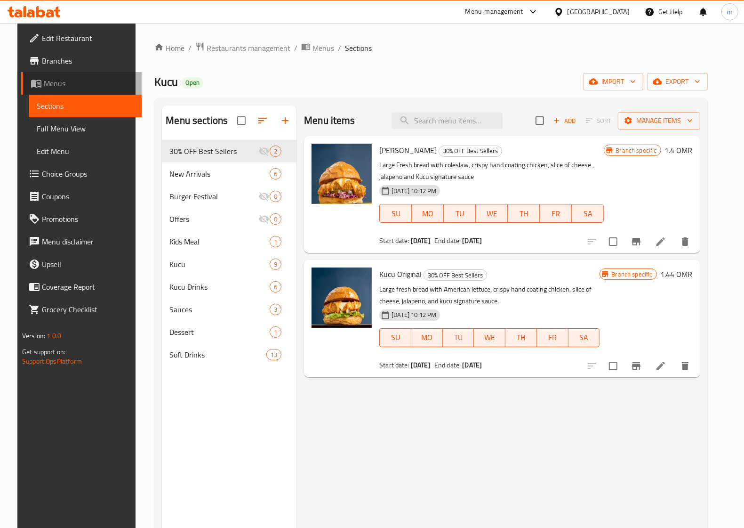
click at [44, 78] on span "Menus" at bounding box center [89, 83] width 90 height 11
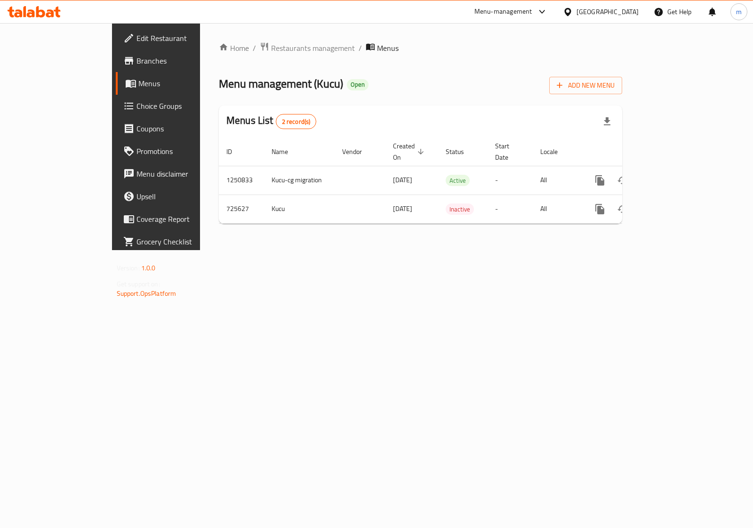
click at [137, 60] on span "Branches" at bounding box center [184, 60] width 94 height 11
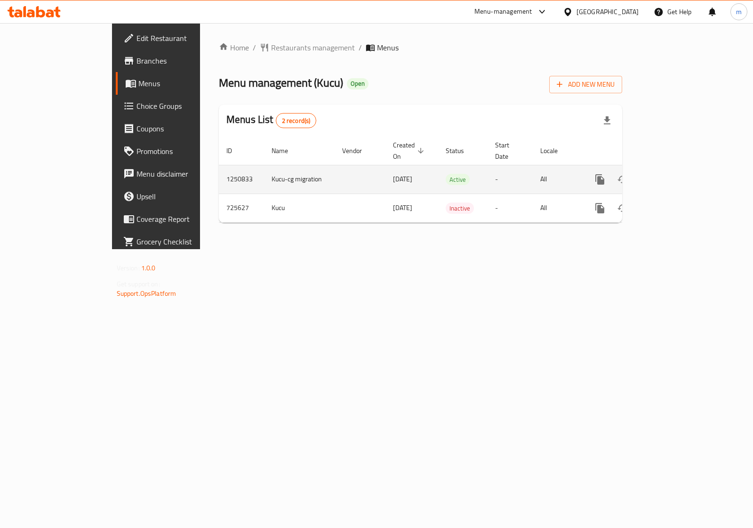
click at [679, 171] on link "enhanced table" at bounding box center [668, 179] width 23 height 23
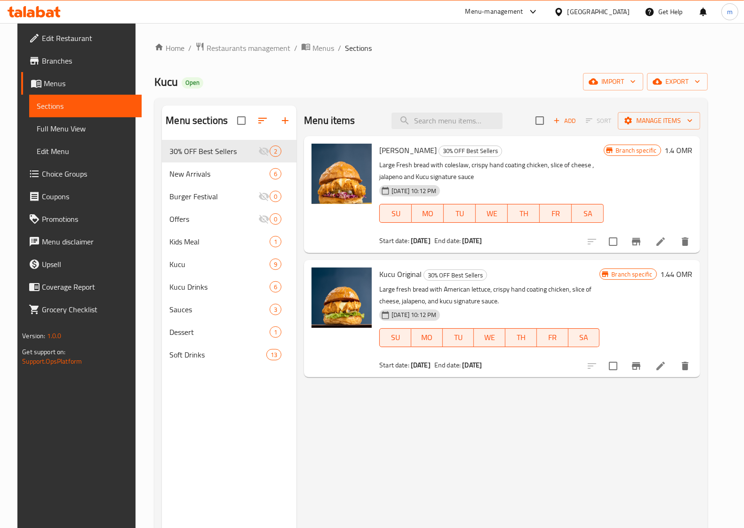
click at [457, 55] on div "Home / Restaurants management / Menus / Sections Kucu Open import export Menu s…" at bounding box center [430, 341] width 553 height 599
click at [88, 119] on link "Full Menu View" at bounding box center [85, 128] width 113 height 23
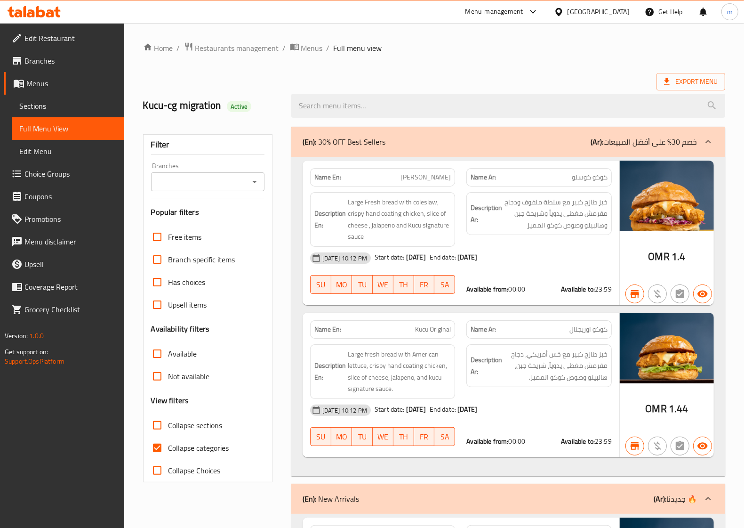
click at [212, 451] on span "Collapse categories" at bounding box center [199, 447] width 61 height 11
click at [169, 451] on input "Collapse categories" at bounding box center [157, 447] width 23 height 23
checkbox input "false"
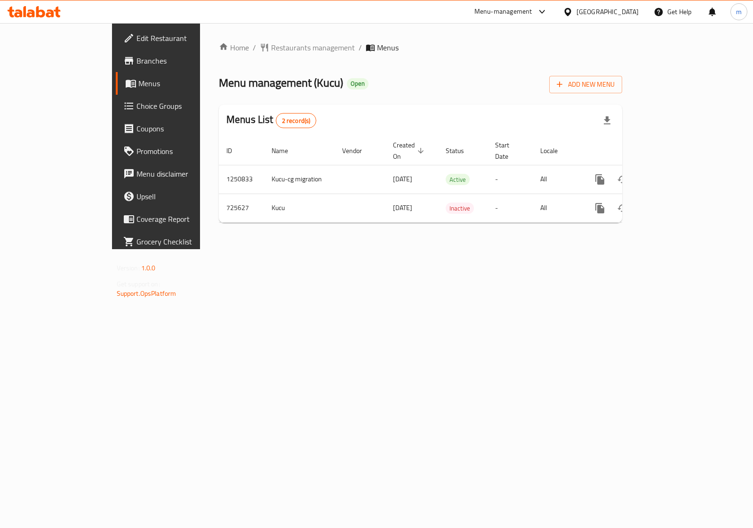
click at [138, 86] on span "Menus" at bounding box center [184, 83] width 92 height 11
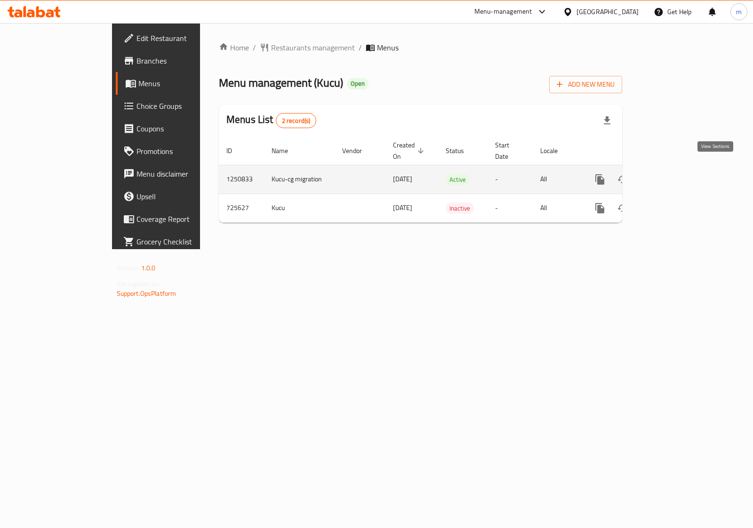
click at [674, 174] on icon "enhanced table" at bounding box center [667, 179] width 11 height 11
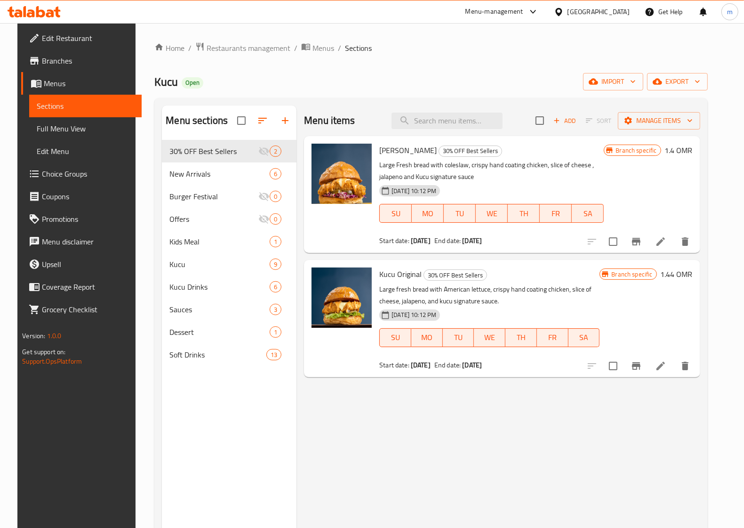
click at [40, 104] on span "Sections" at bounding box center [85, 105] width 97 height 11
click at [44, 78] on span "Menus" at bounding box center [89, 83] width 90 height 11
